Goal: Information Seeking & Learning: Learn about a topic

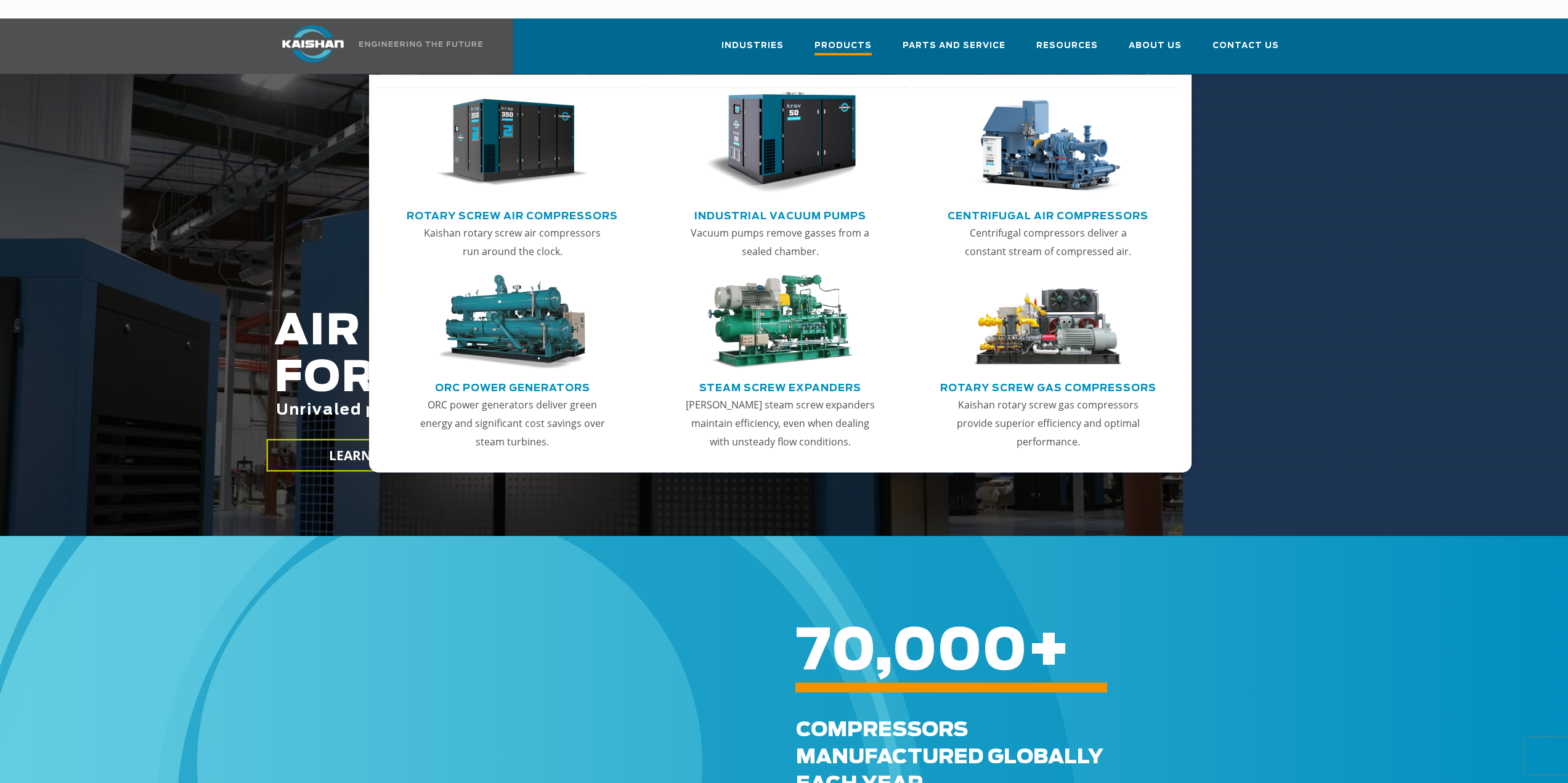
click at [847, 39] on span "Products" at bounding box center [843, 47] width 58 height 17
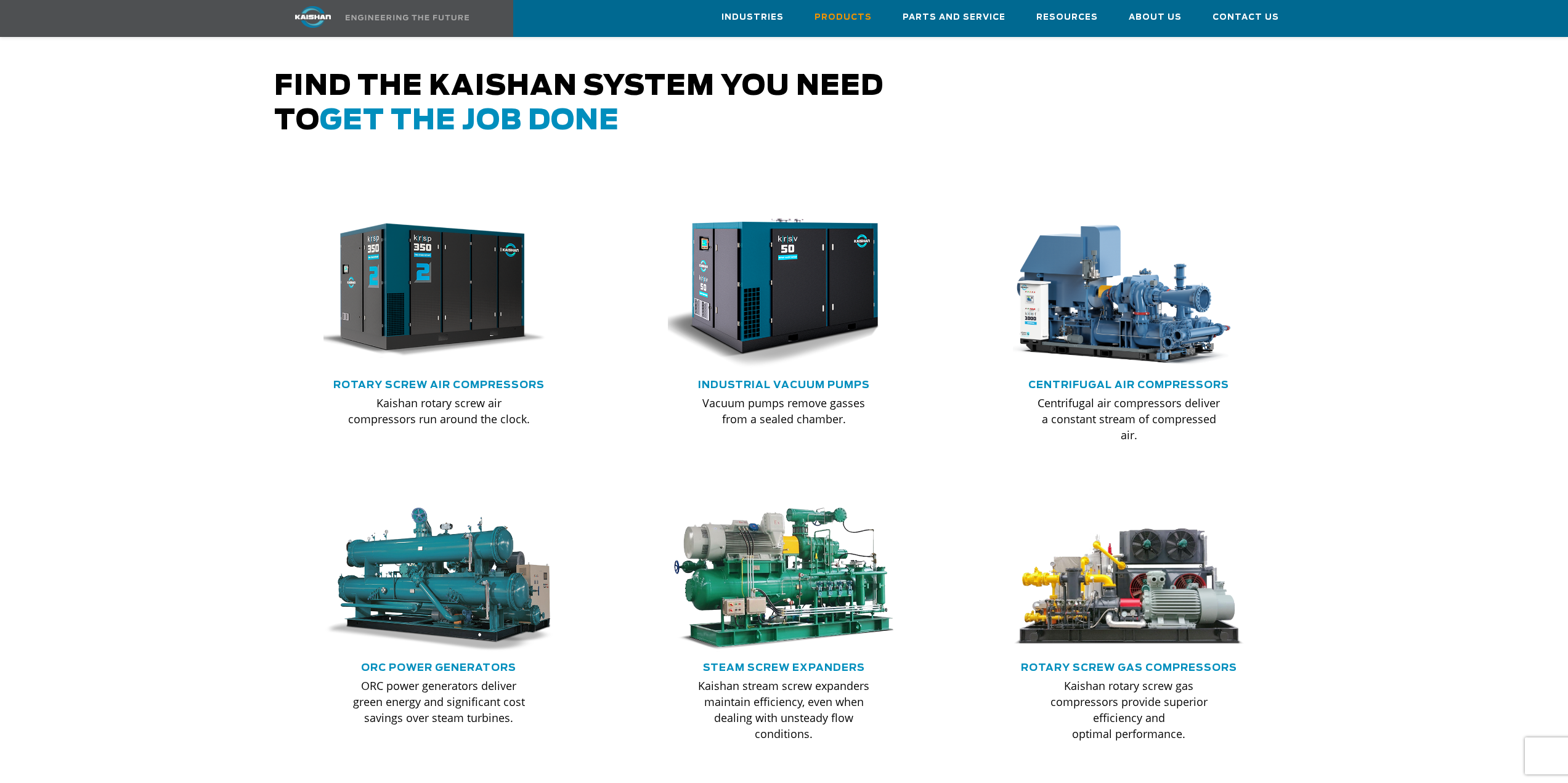
scroll to position [616, 0]
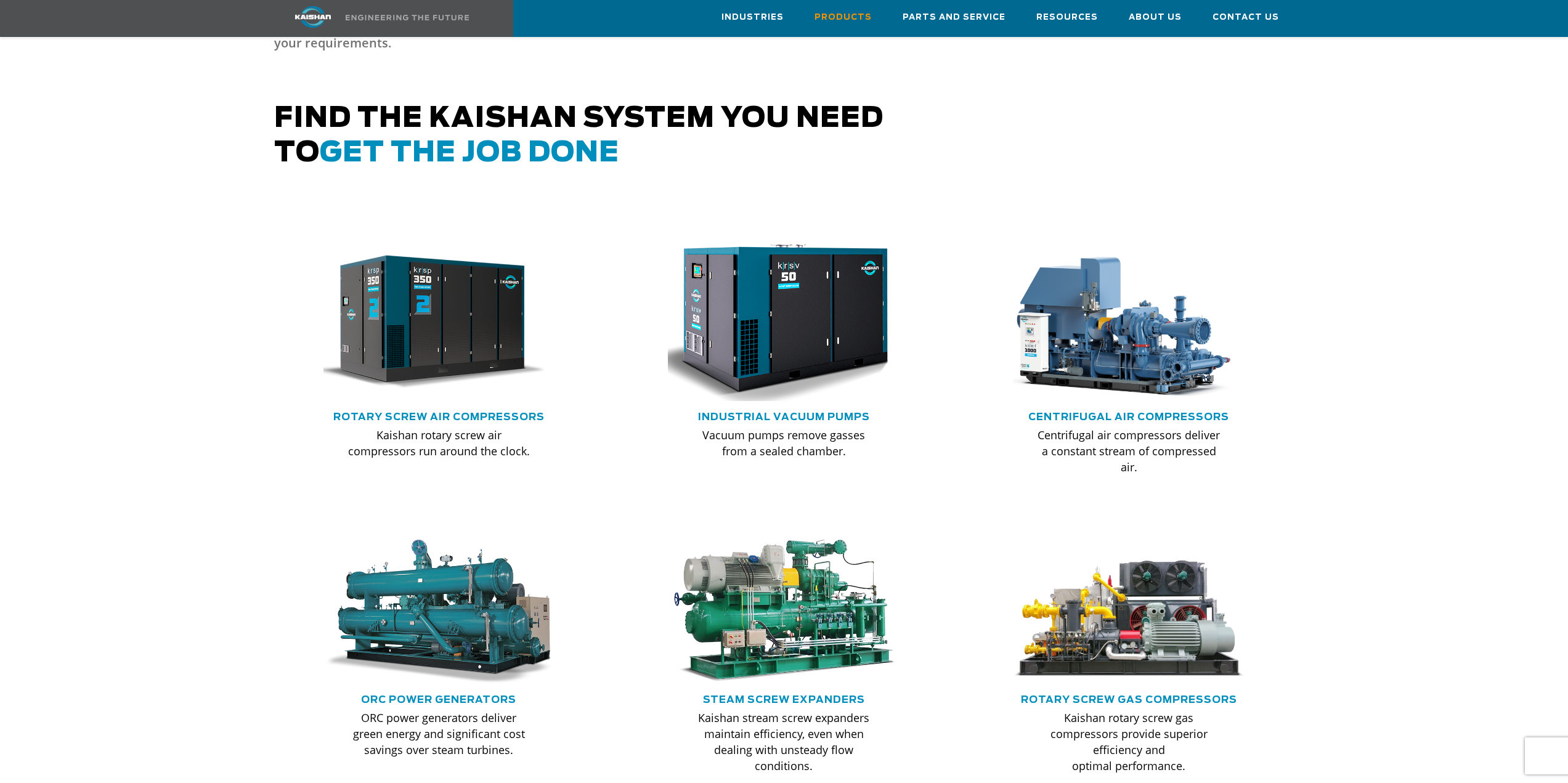
click at [770, 262] on img at bounding box center [776, 322] width 255 height 172
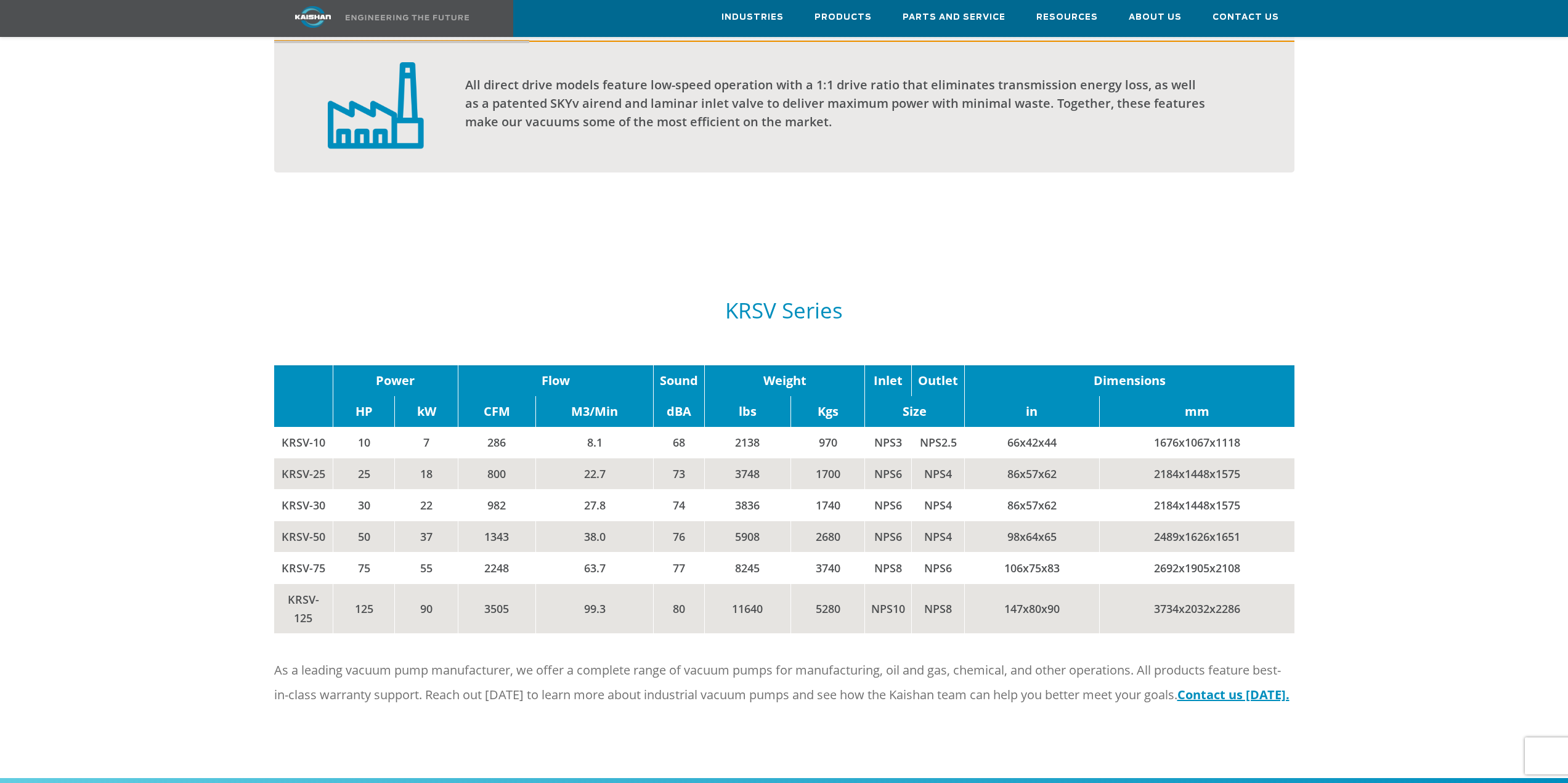
scroll to position [801, 0]
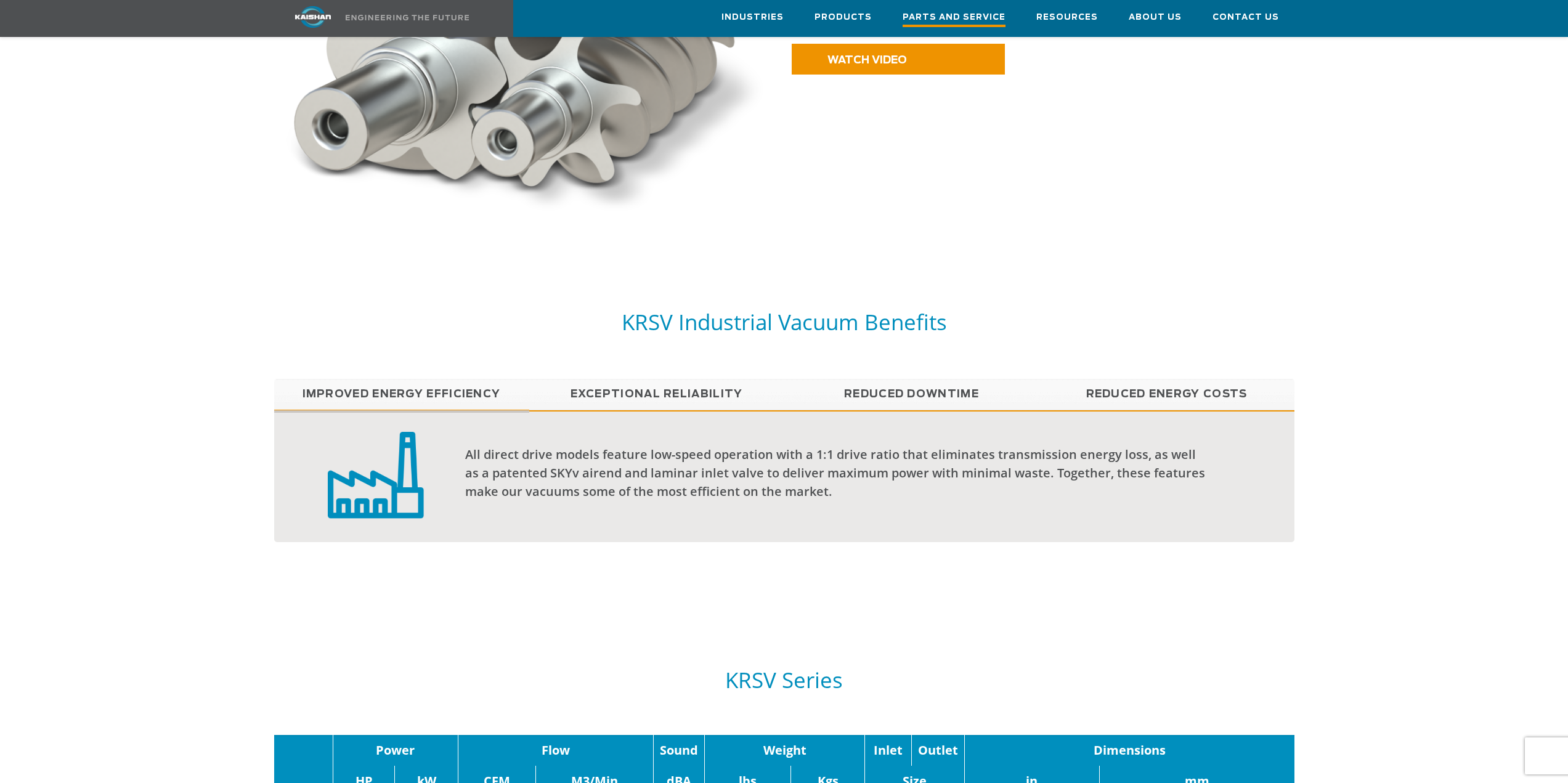
click at [954, 14] on span "Parts and Service" at bounding box center [954, 19] width 103 height 17
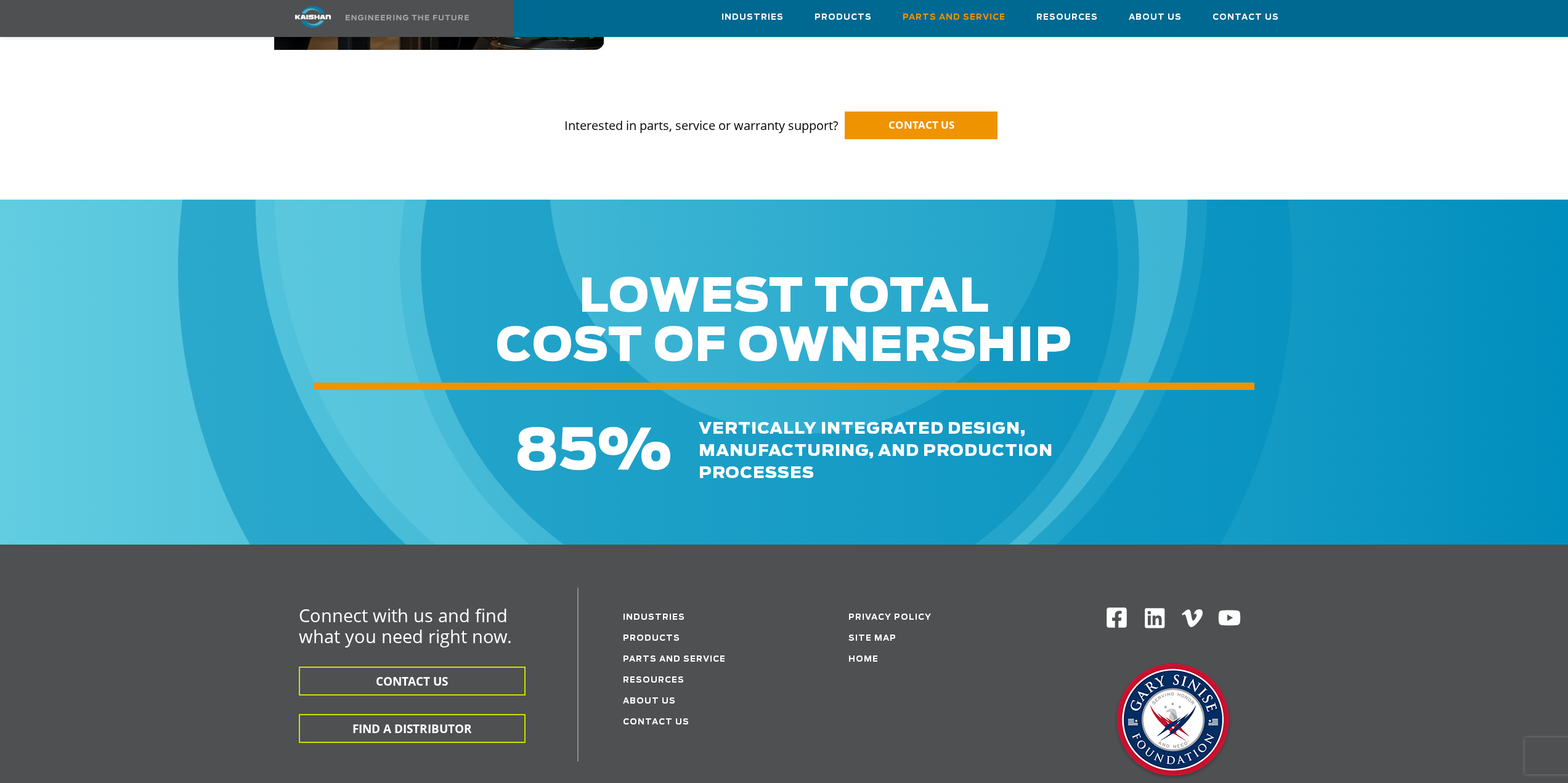
scroll to position [1232, 0]
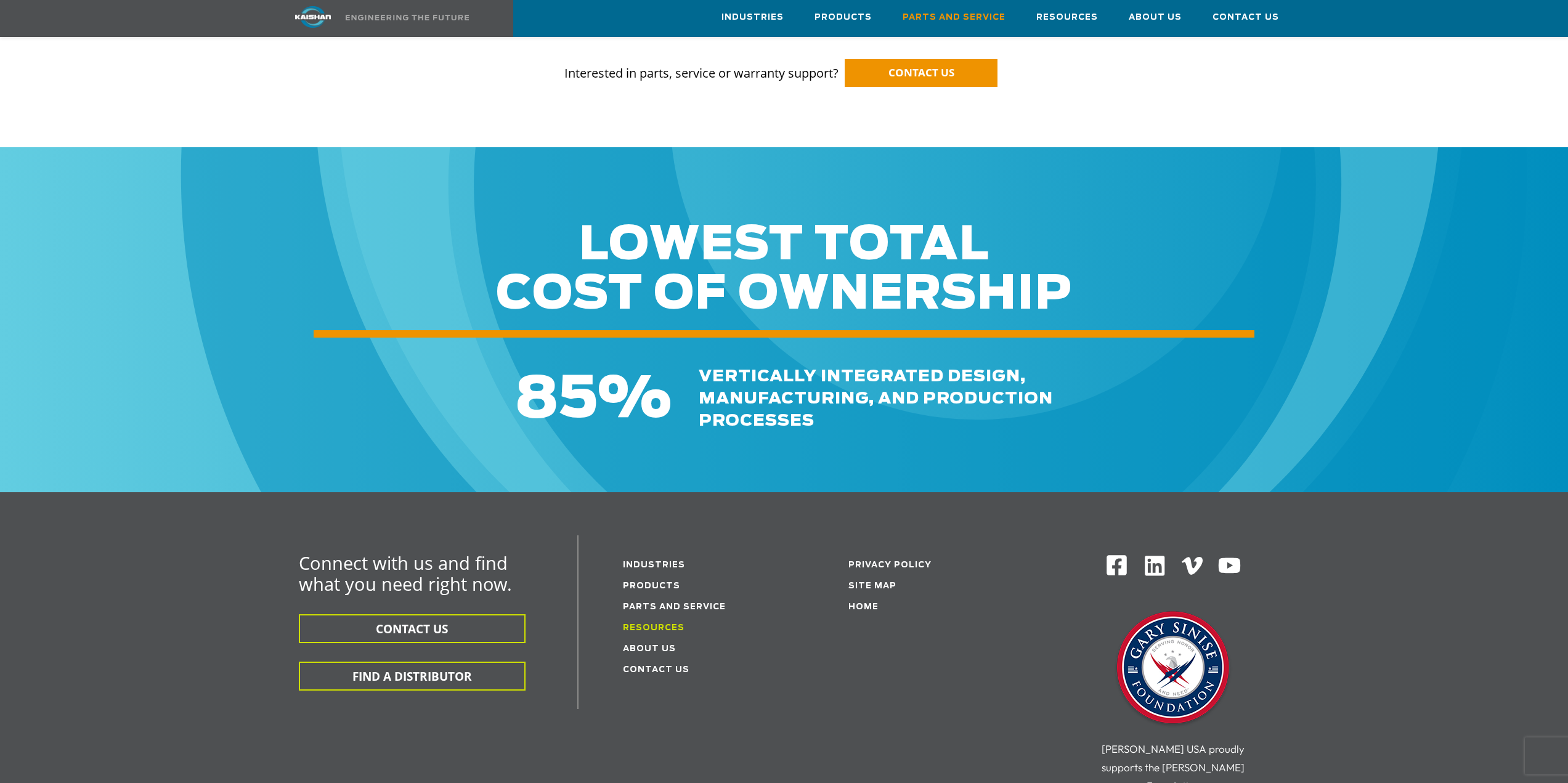
click at [668, 624] on link "Resources" at bounding box center [654, 627] width 62 height 8
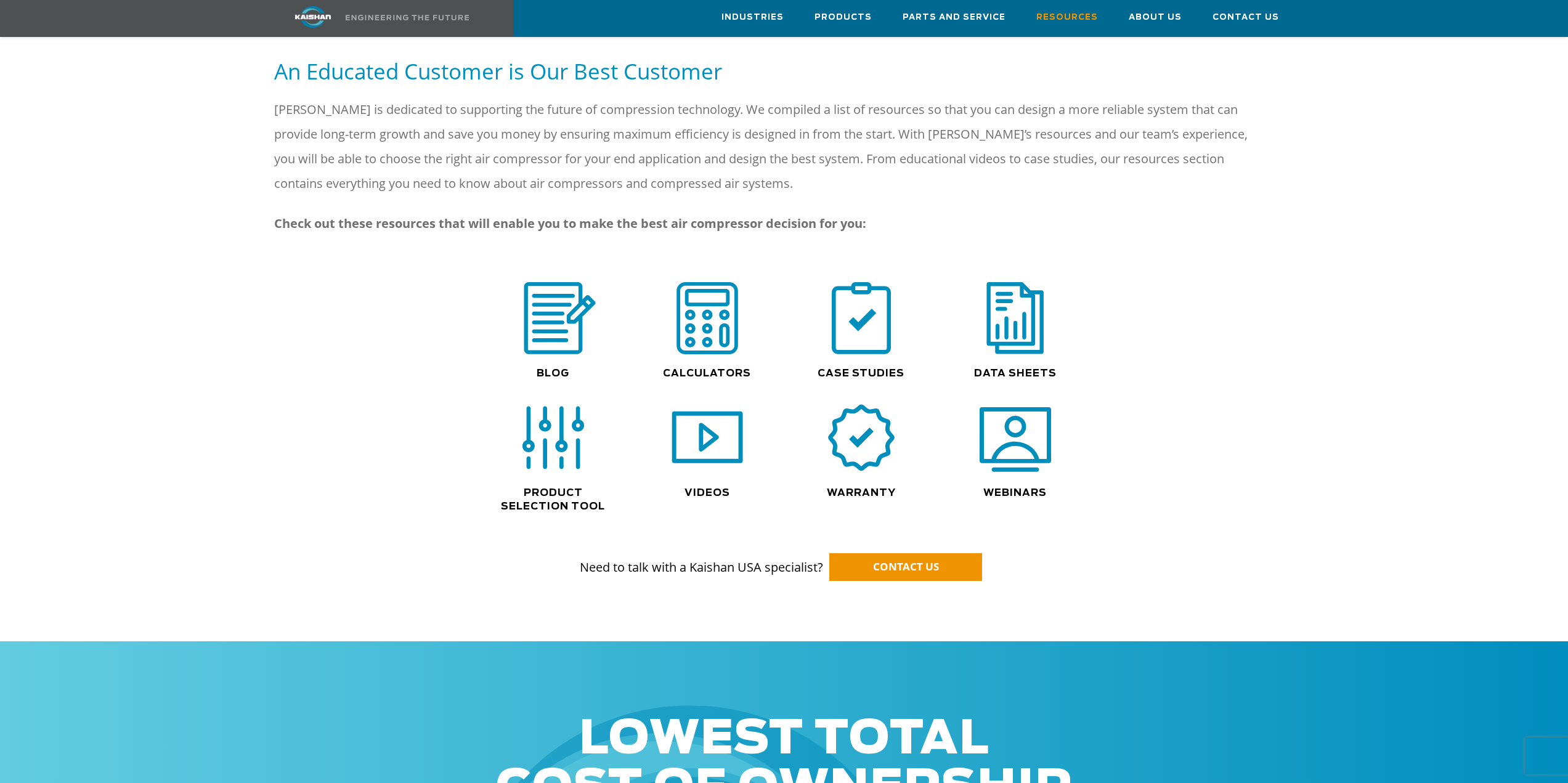
scroll to position [677, 0]
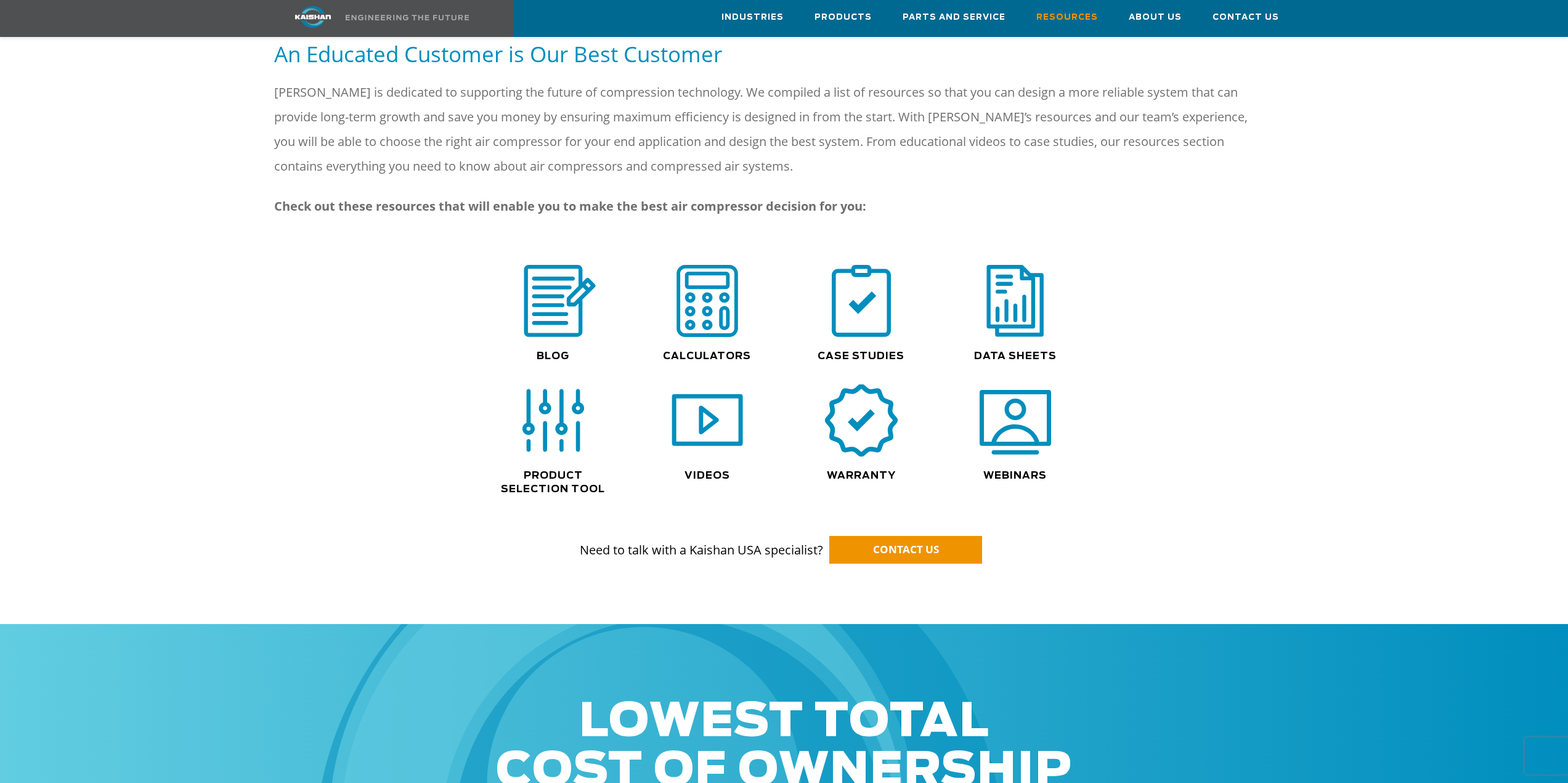
click at [842, 405] on img at bounding box center [861, 421] width 79 height 79
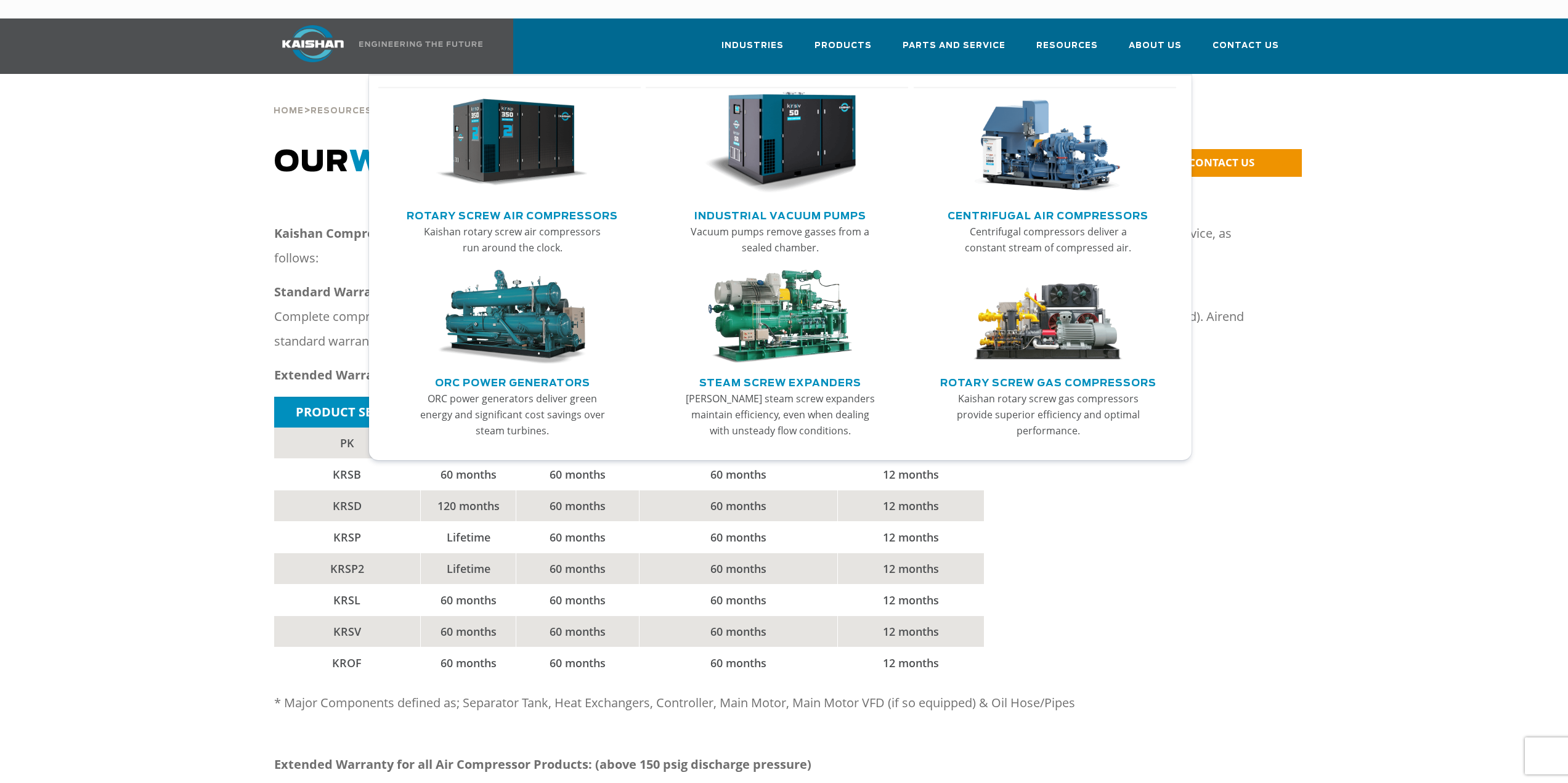
click at [473, 205] on link "Rotary Screw Air Compressors" at bounding box center [513, 215] width 211 height 19
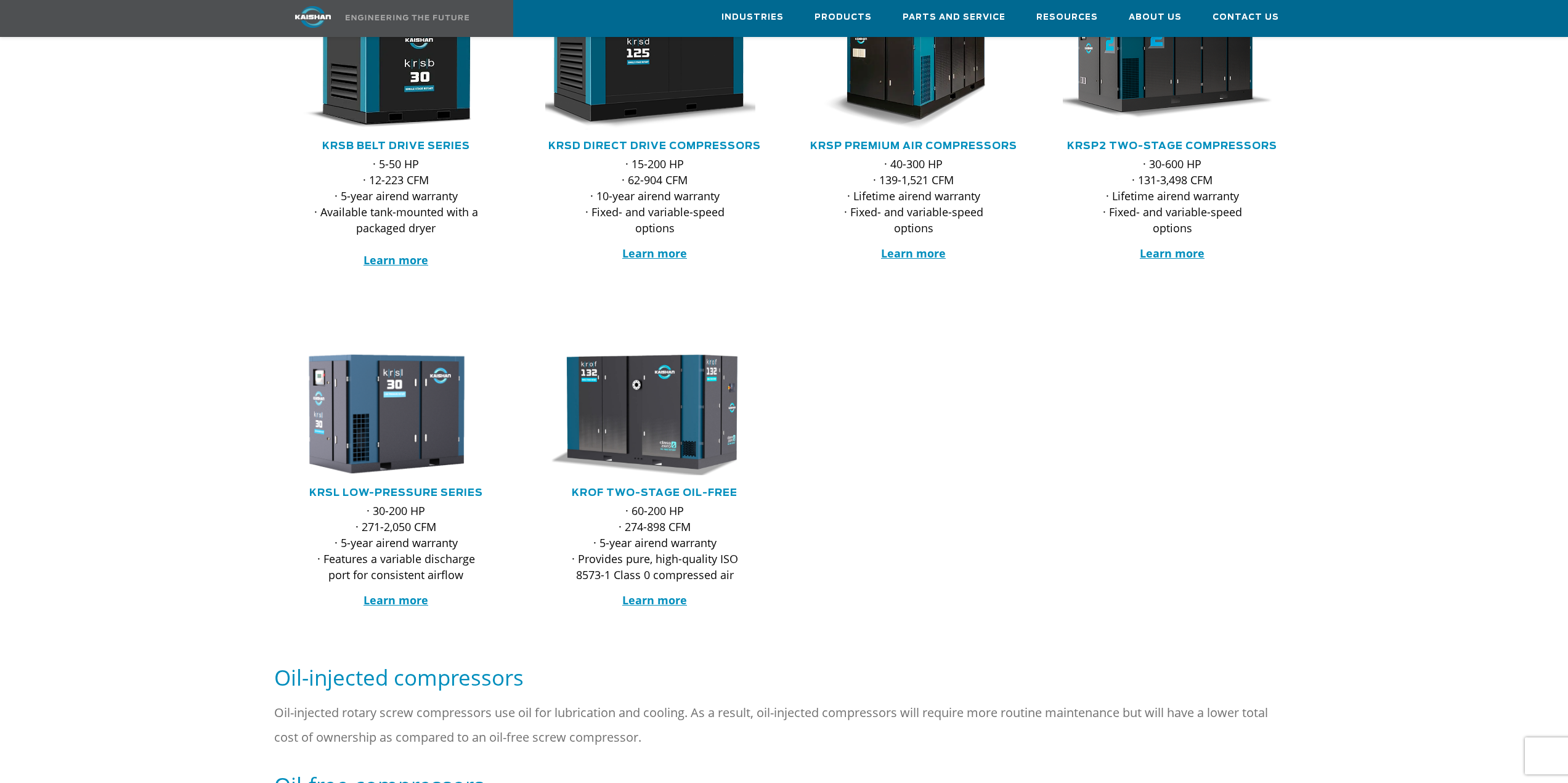
scroll to position [308, 0]
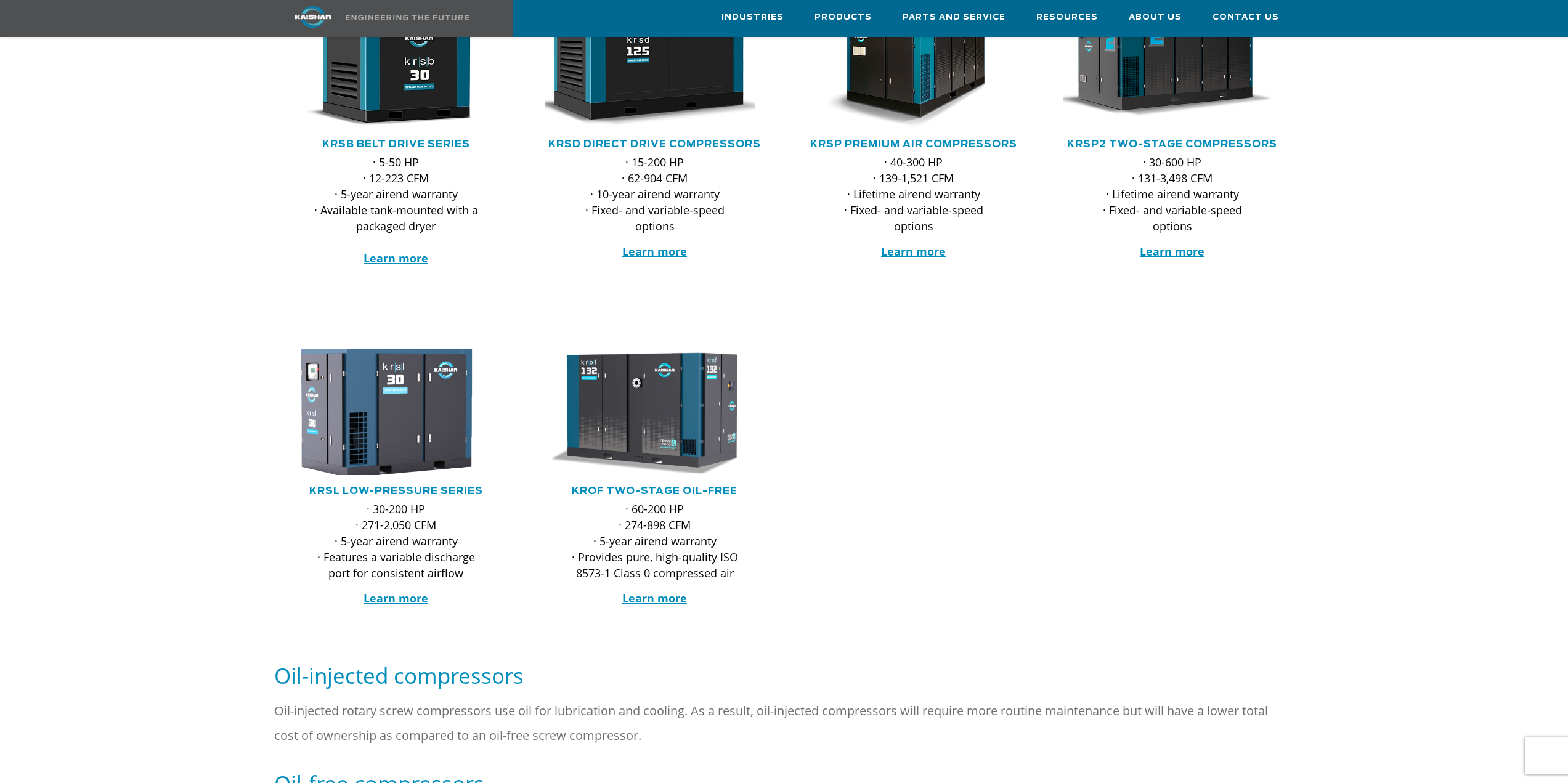
click at [381, 377] on img at bounding box center [387, 412] width 242 height 138
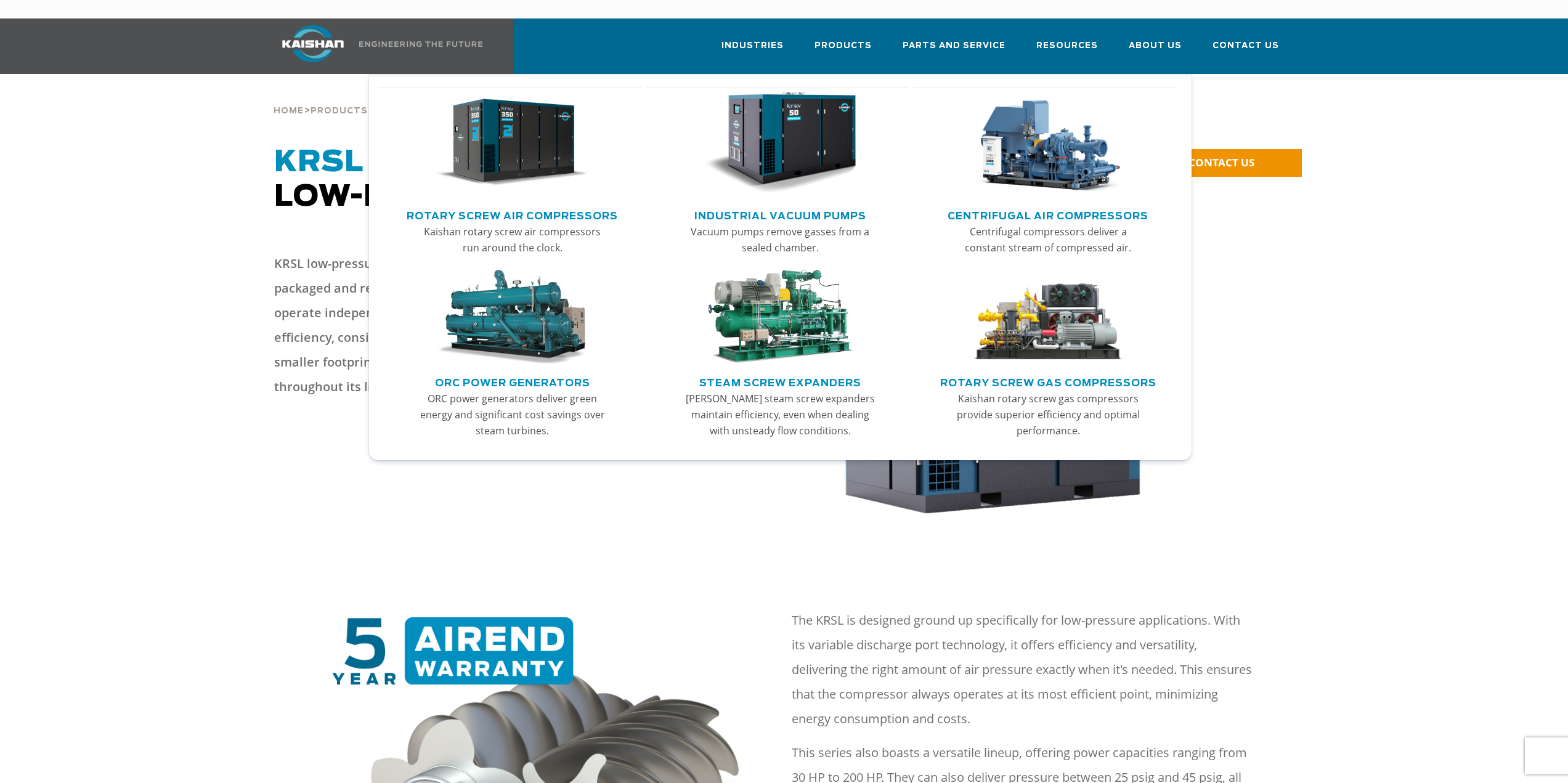
click at [834, 111] on img "Main menu" at bounding box center [780, 143] width 151 height 102
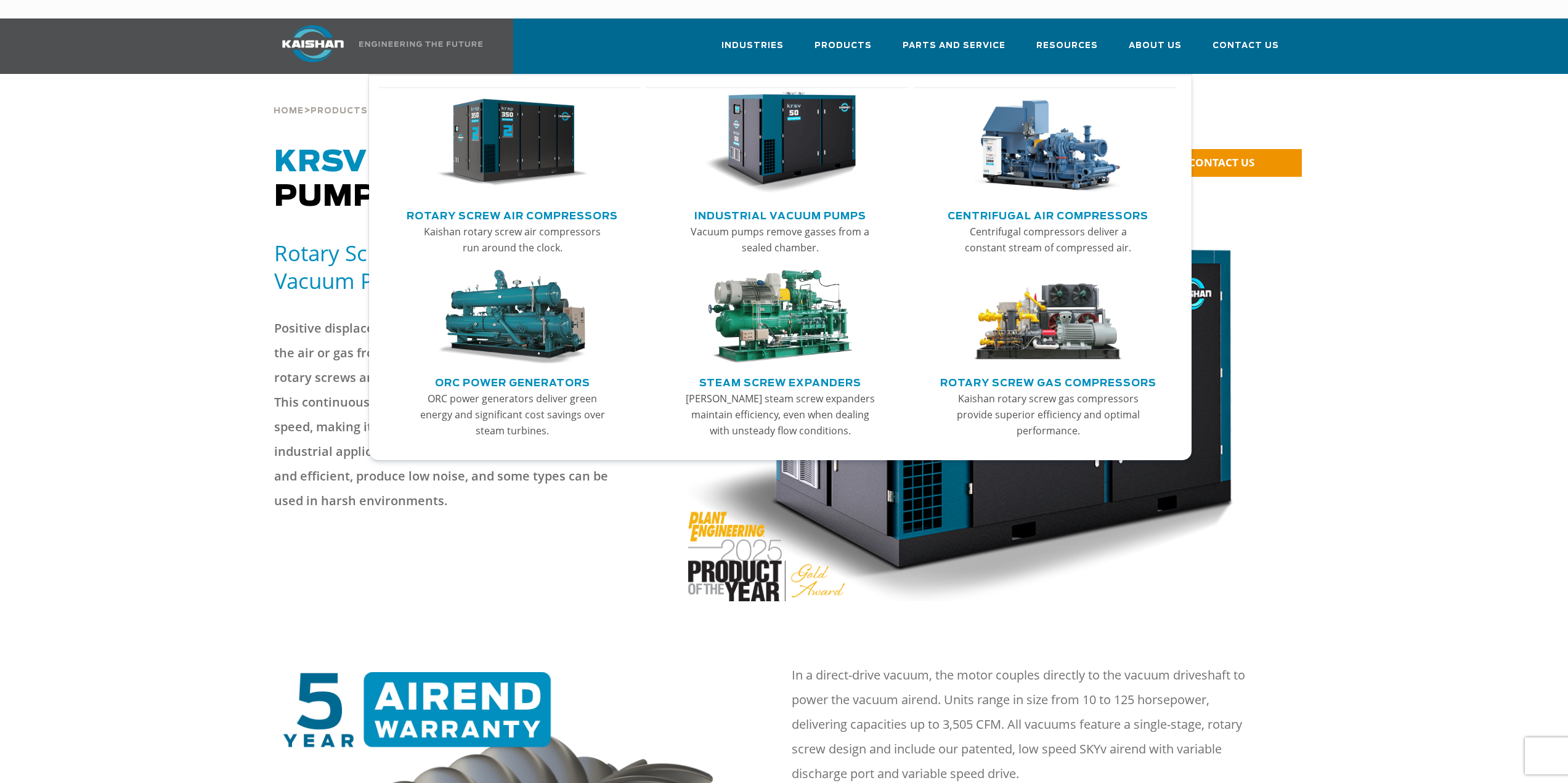
click at [1057, 205] on link "Centrifugal Air Compressors" at bounding box center [1047, 215] width 200 height 19
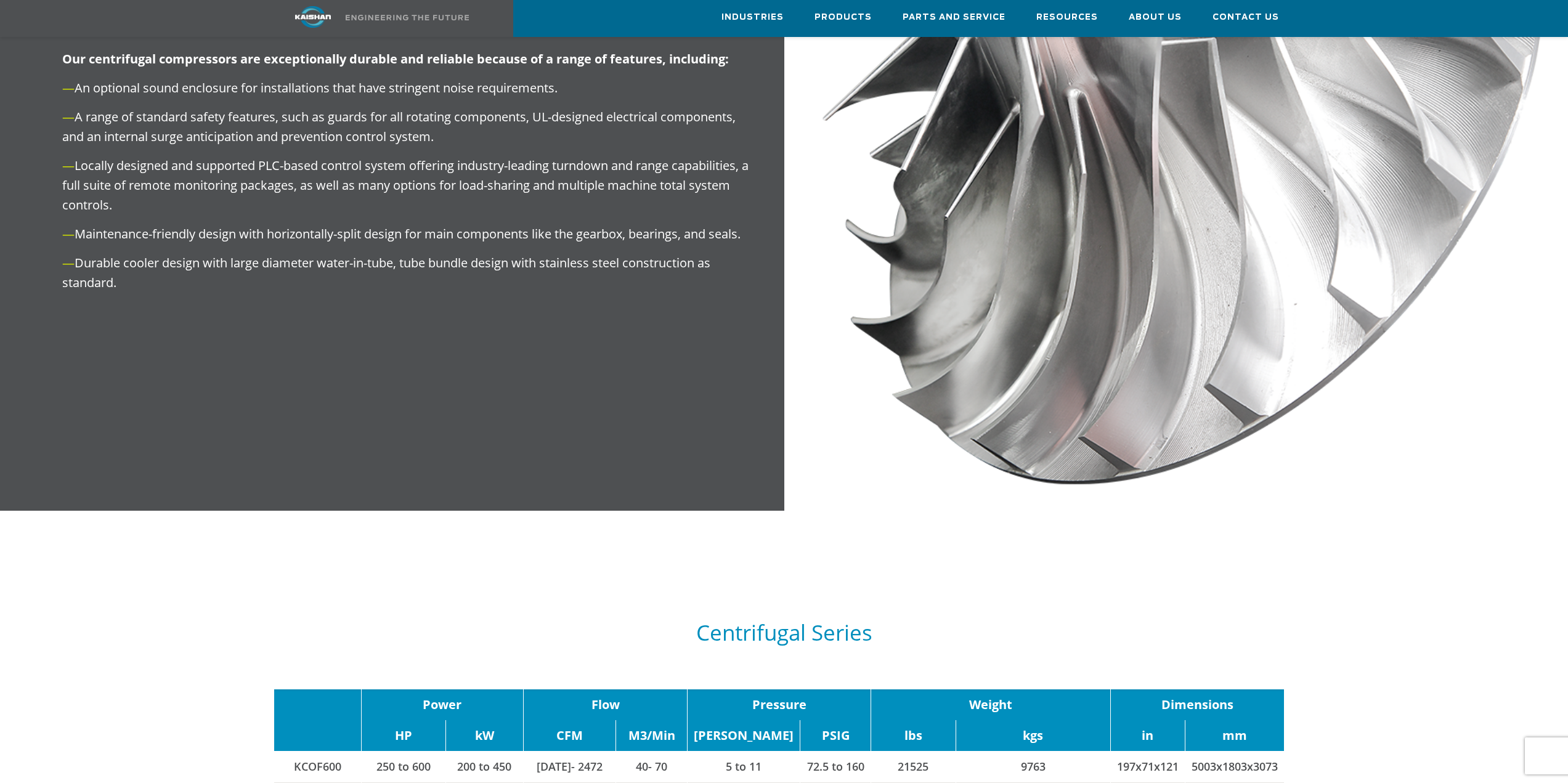
scroll to position [1540, 0]
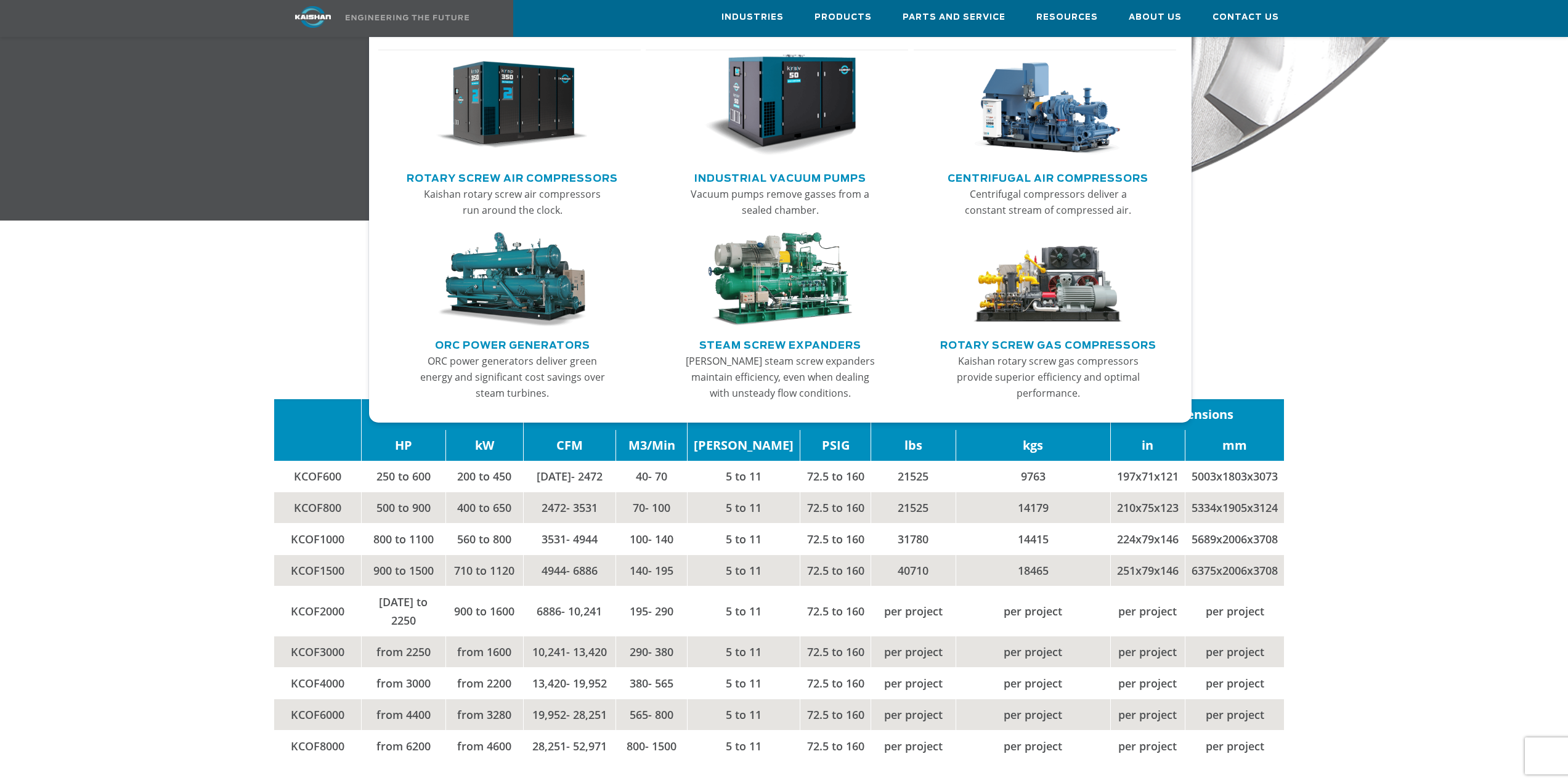
click at [487, 145] on img "Main menu" at bounding box center [512, 105] width 151 height 102
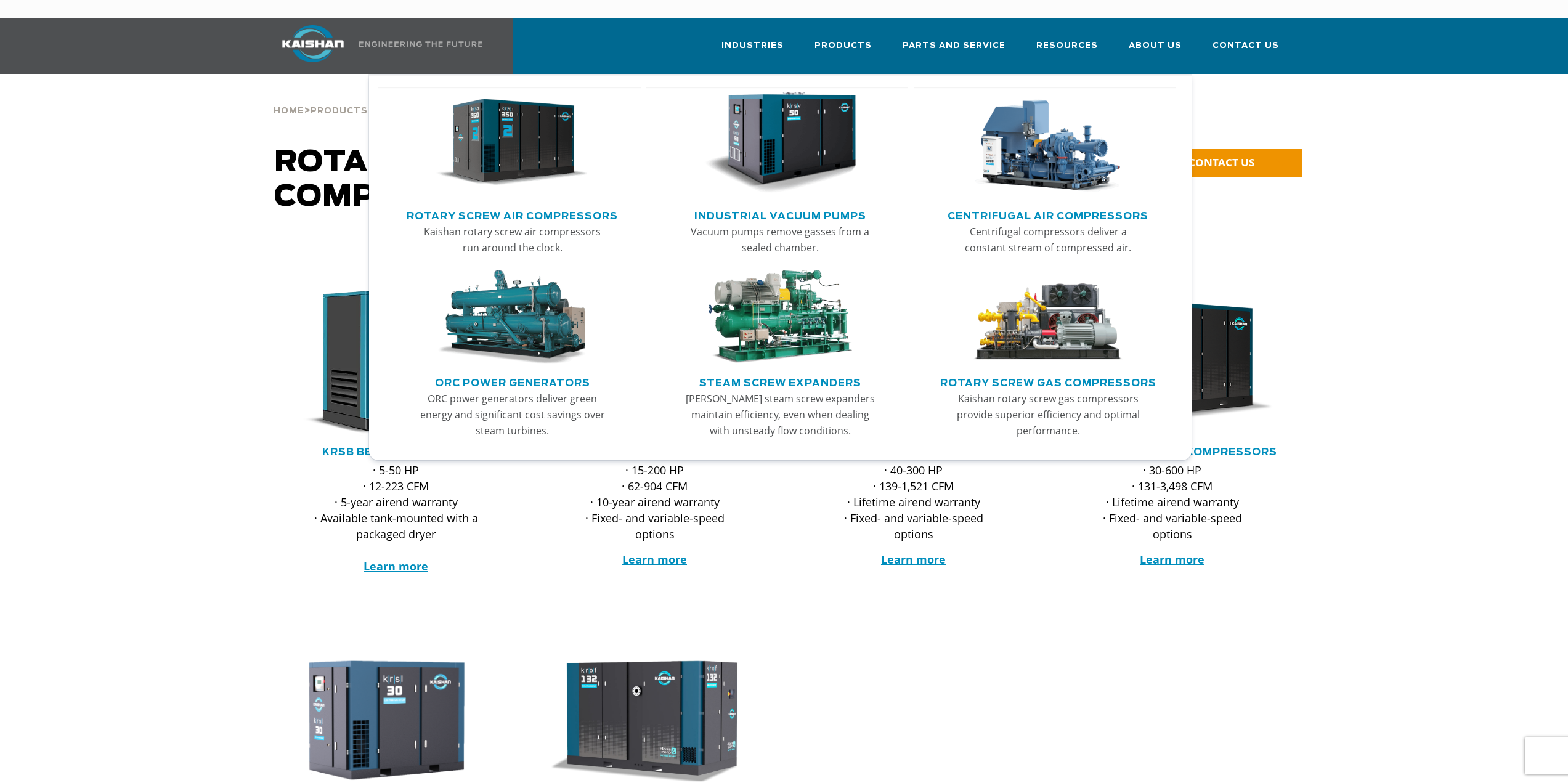
click at [1012, 205] on link "Centrifugal Air Compressors" at bounding box center [1047, 215] width 200 height 19
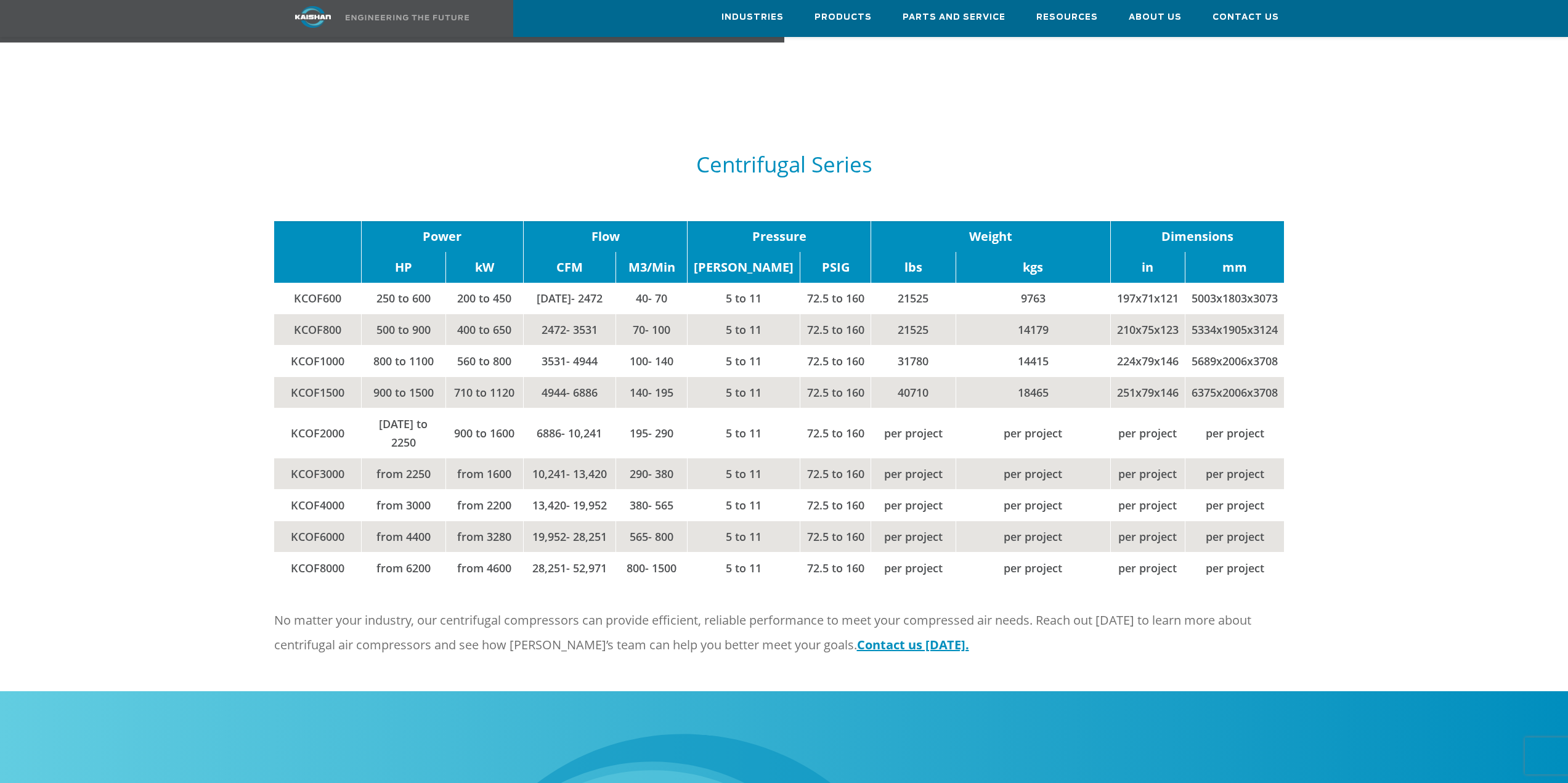
scroll to position [1725, 0]
